Goal: Complete application form: Complete application form

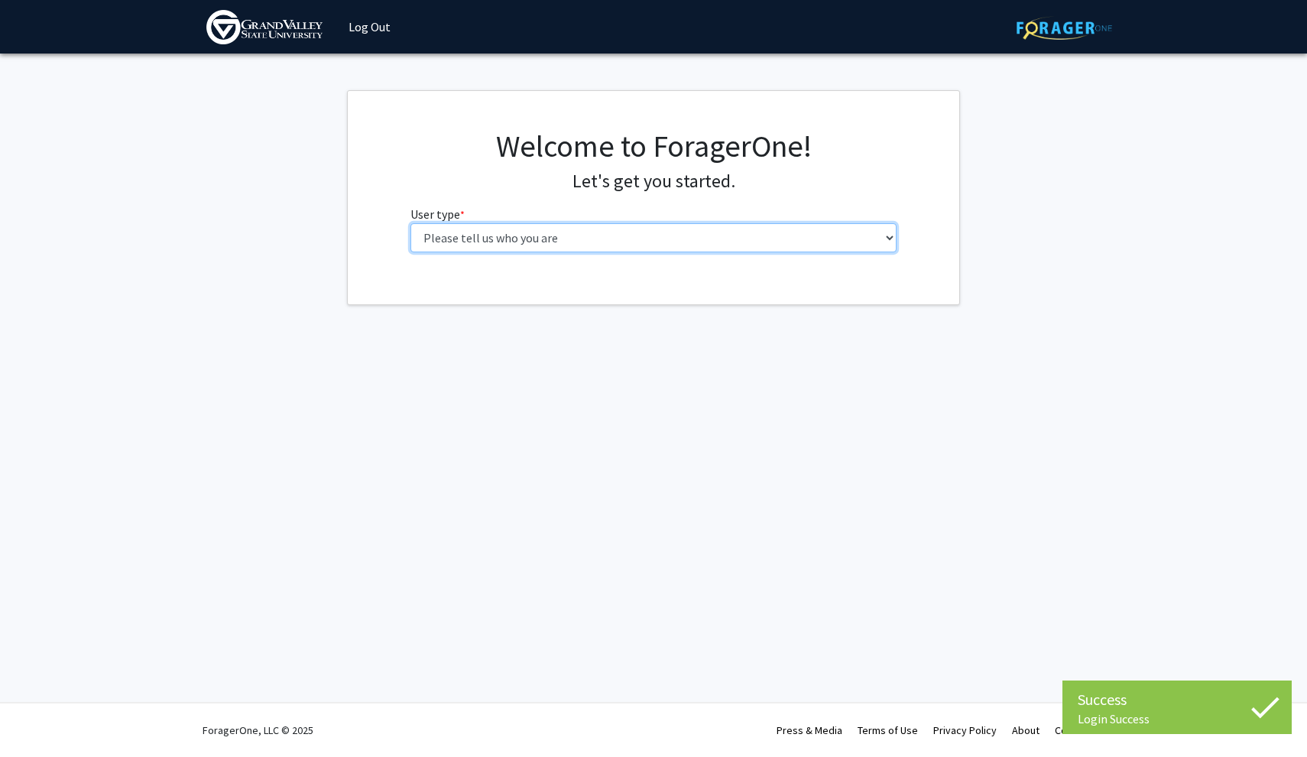
select select "1: undergrad"
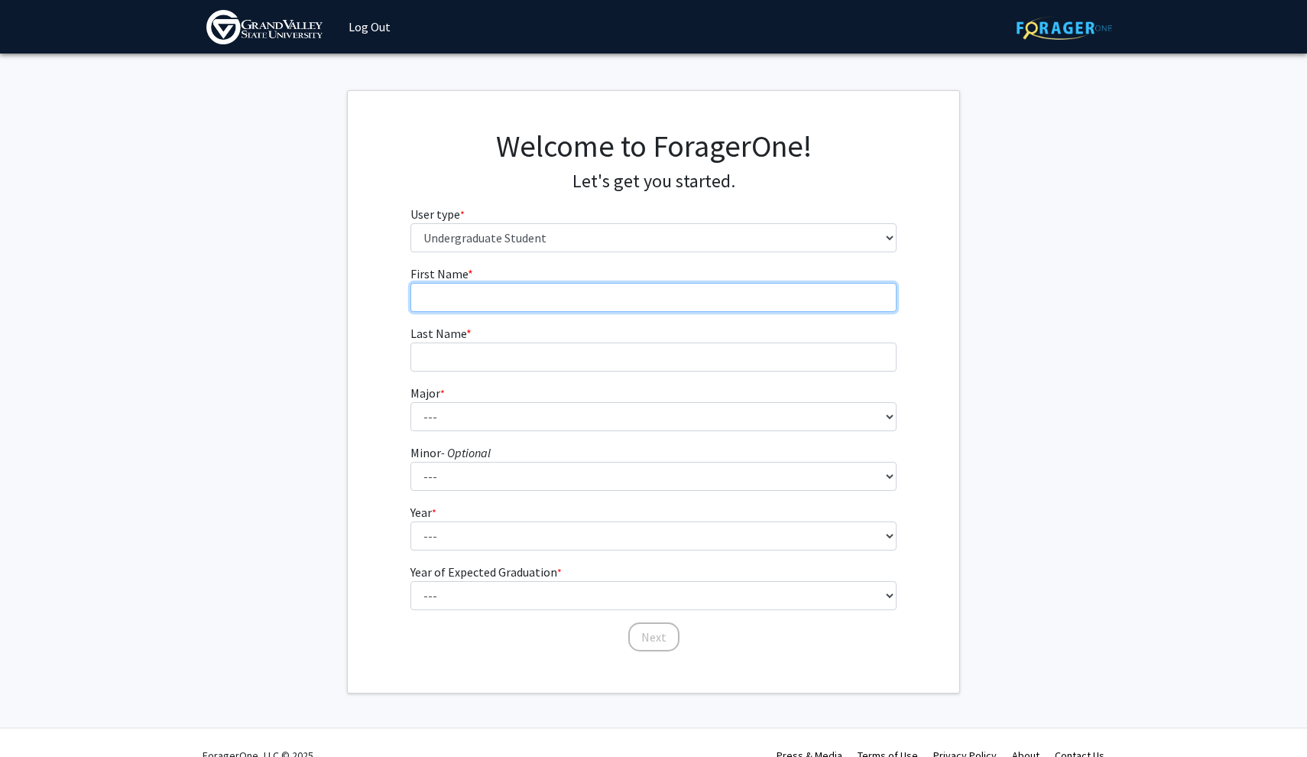
click at [535, 295] on input "First Name * required" at bounding box center [653, 297] width 487 height 29
type input "[PERSON_NAME]"
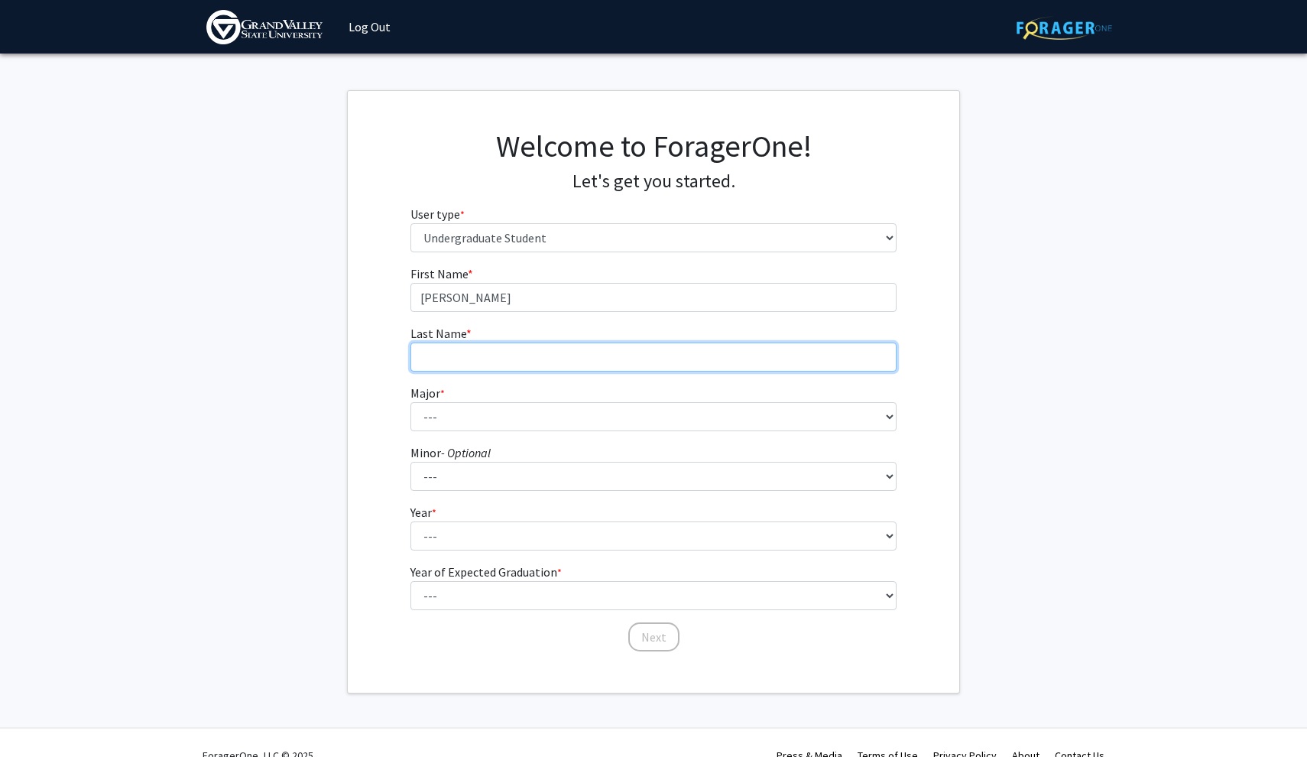
click at [469, 351] on input "Last Name * required" at bounding box center [653, 356] width 487 height 29
type input "Royal"
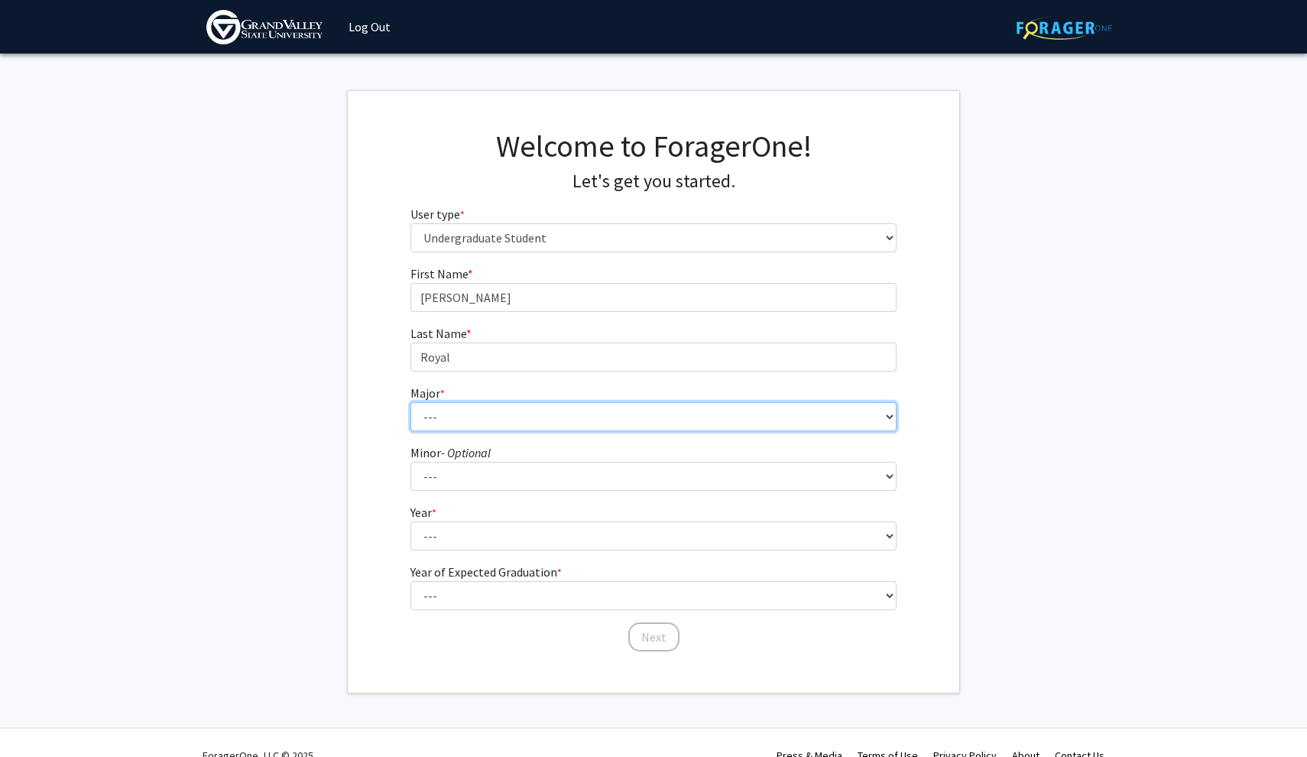
select select "35: 1910"
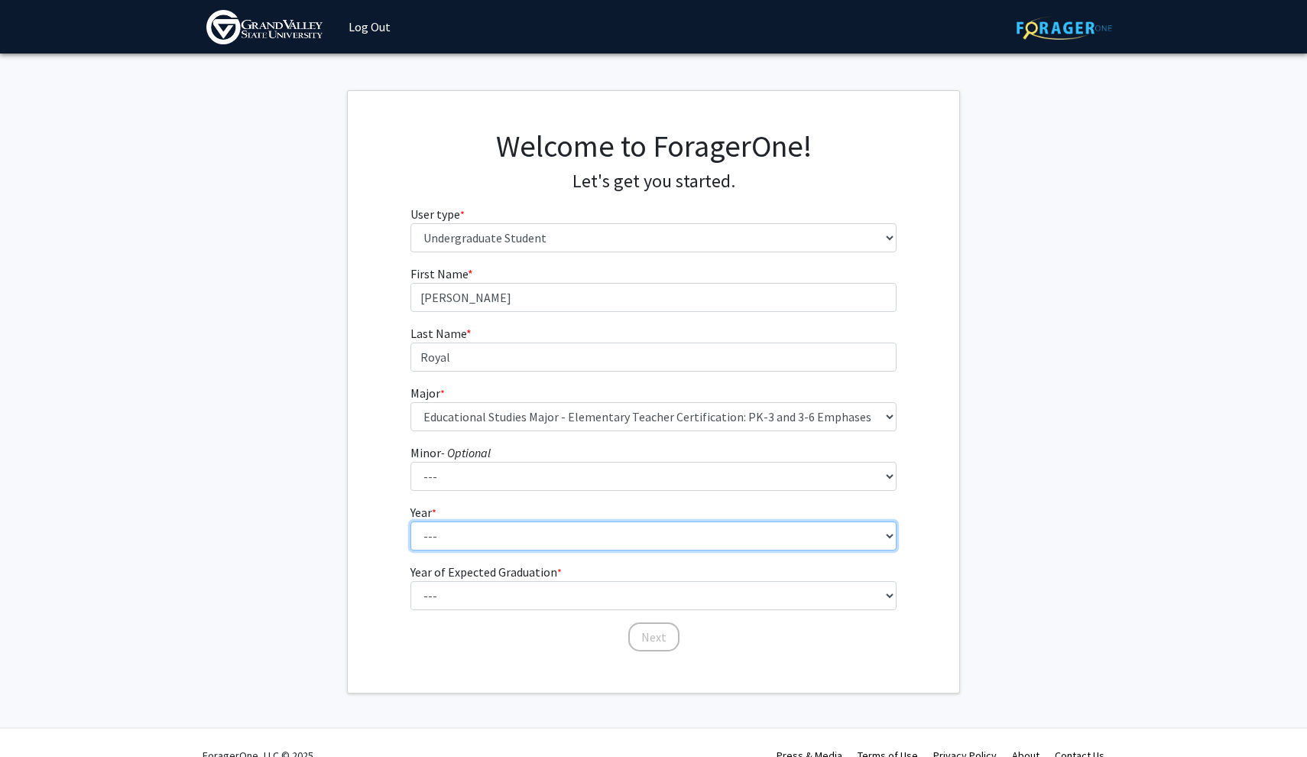
select select "1: first-year"
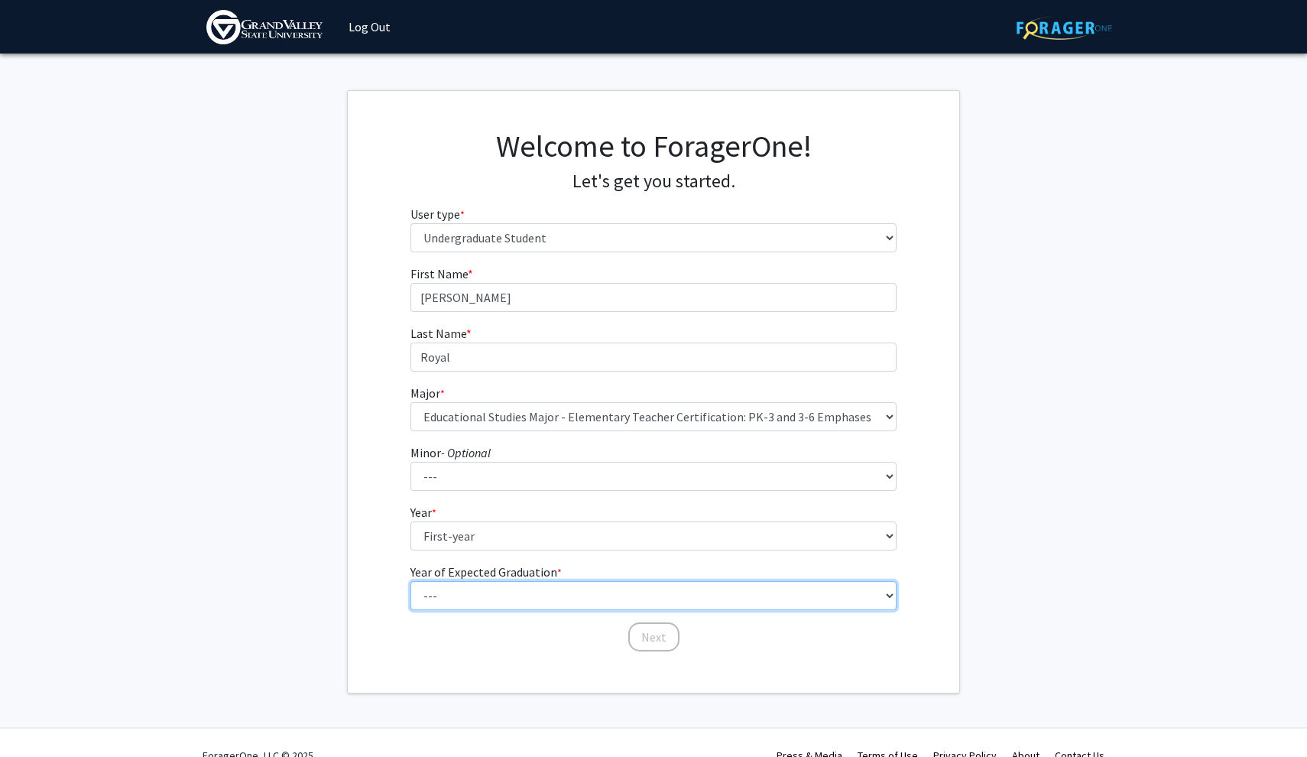
select select "5: 2029"
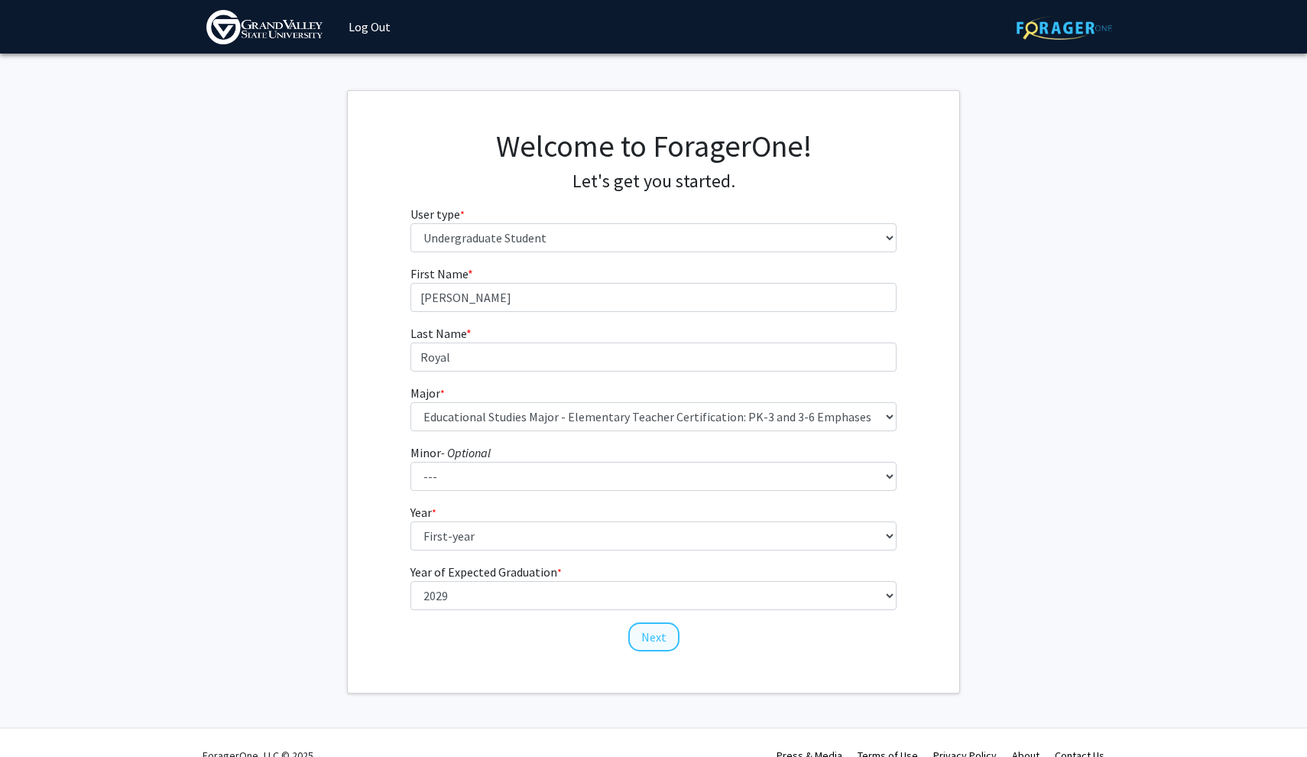
click at [651, 638] on button "Next" at bounding box center [653, 636] width 51 height 29
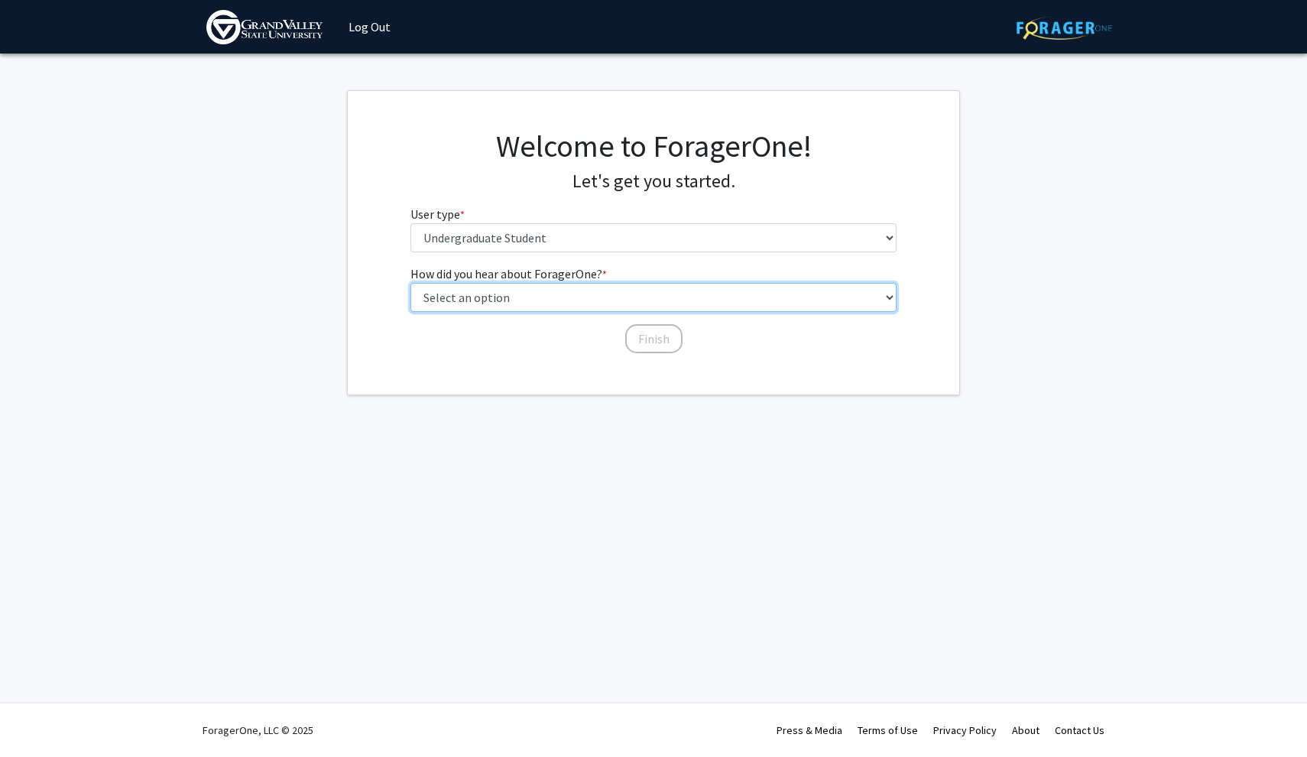
select select "3: university_website"
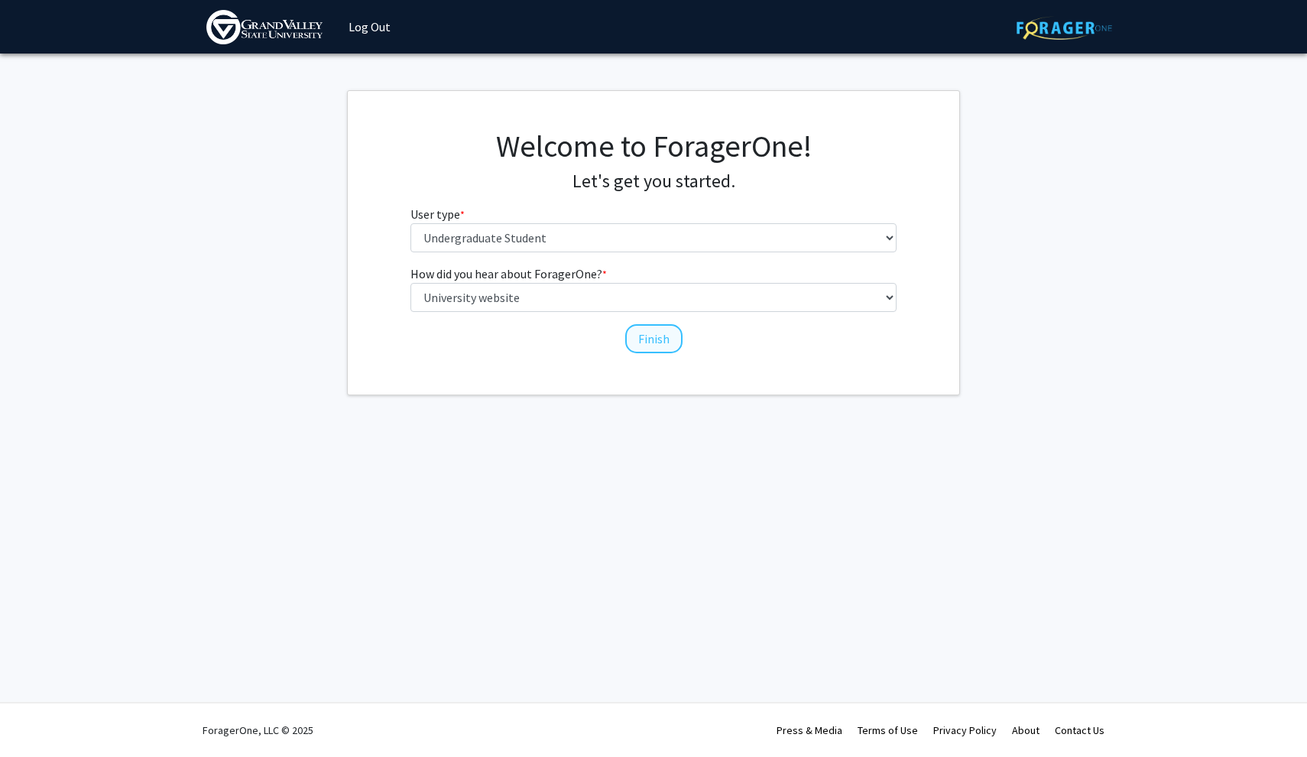
click at [628, 346] on button "Finish" at bounding box center [653, 338] width 57 height 29
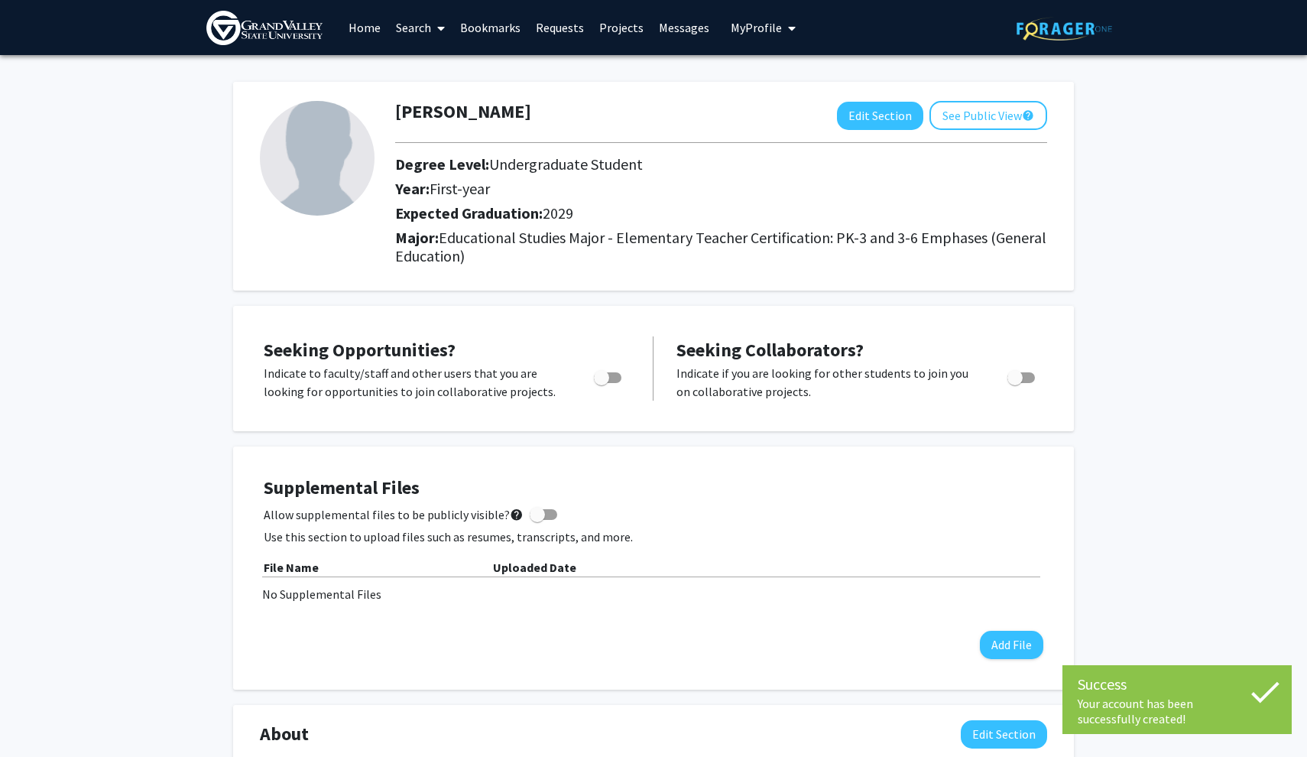
click at [356, 29] on link "Home" at bounding box center [364, 28] width 47 height 54
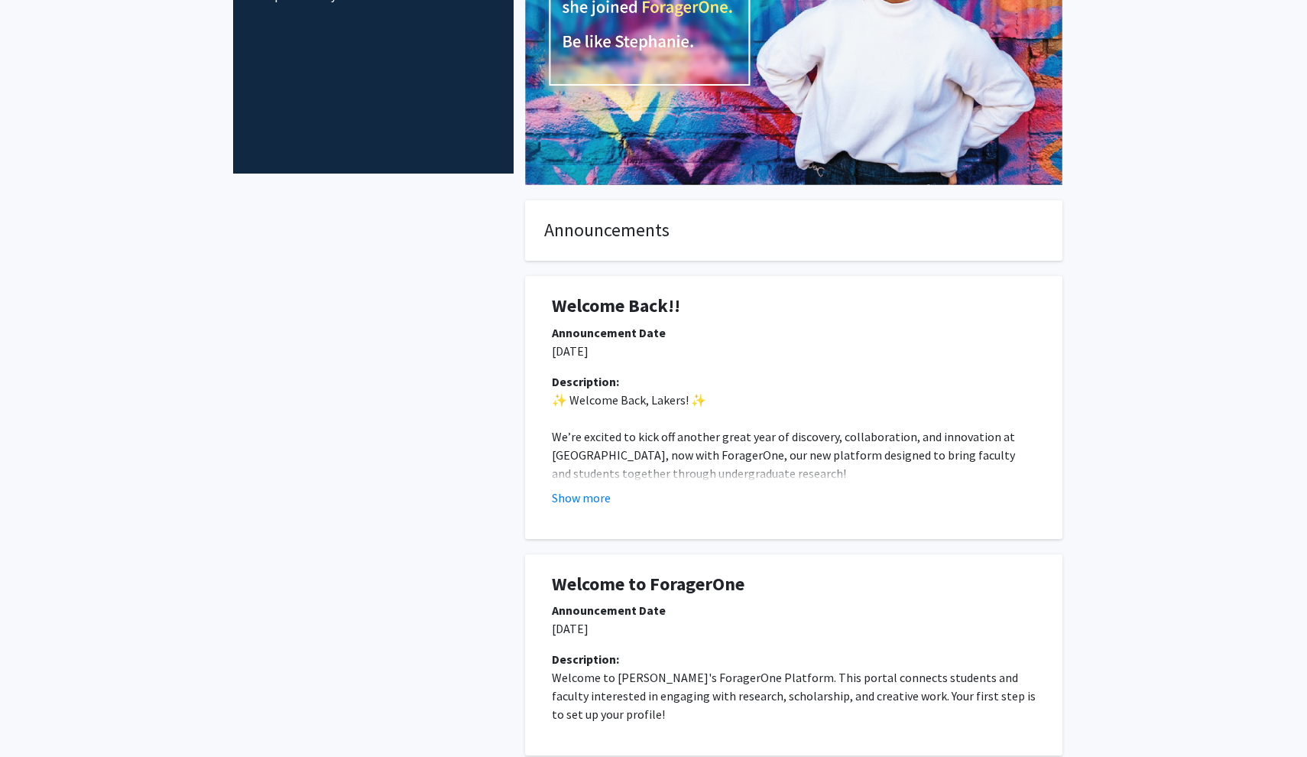
scroll to position [249, 0]
